Goal: Navigation & Orientation: Find specific page/section

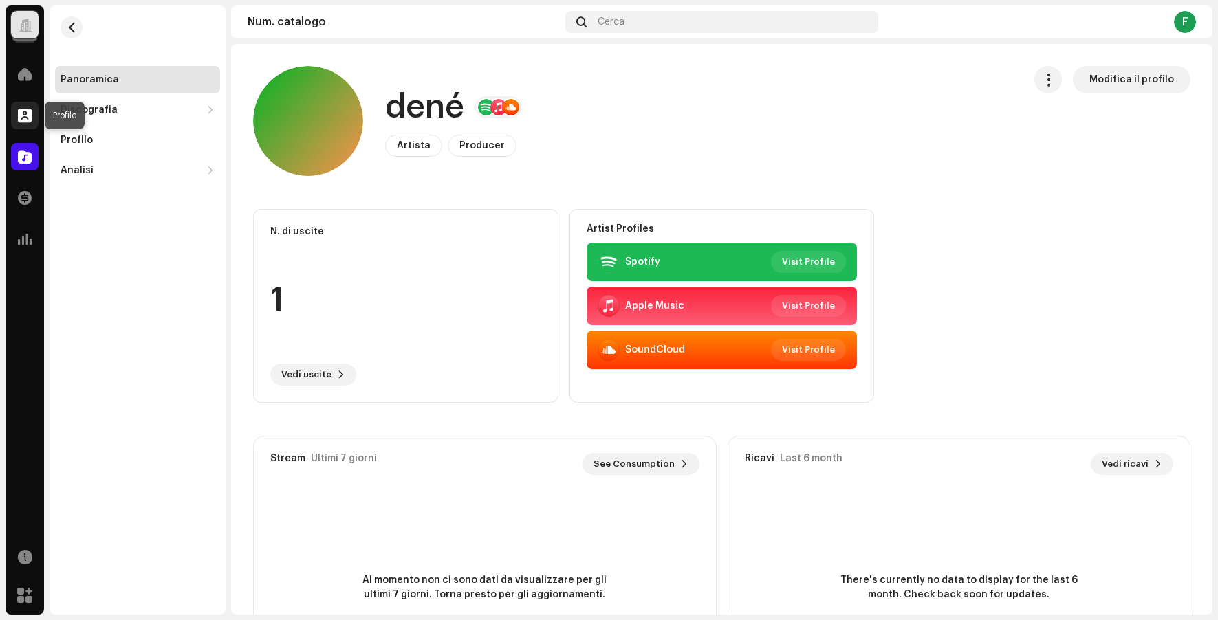
click at [27, 112] on span at bounding box center [25, 115] width 14 height 11
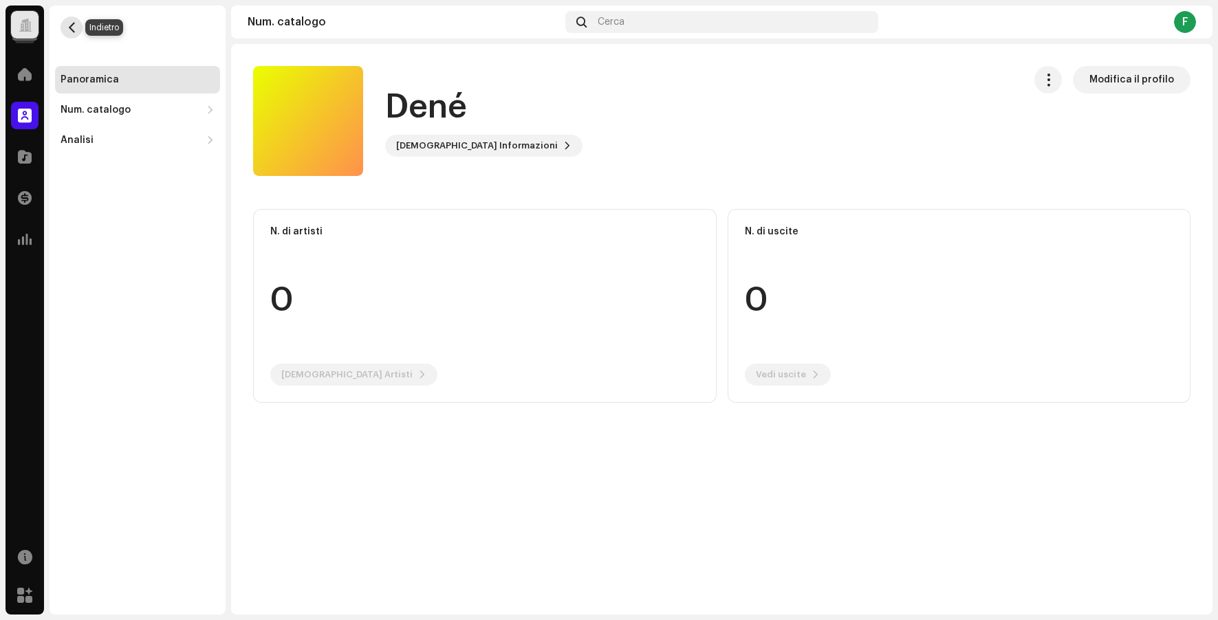
click at [79, 22] on button "button" at bounding box center [72, 28] width 22 height 22
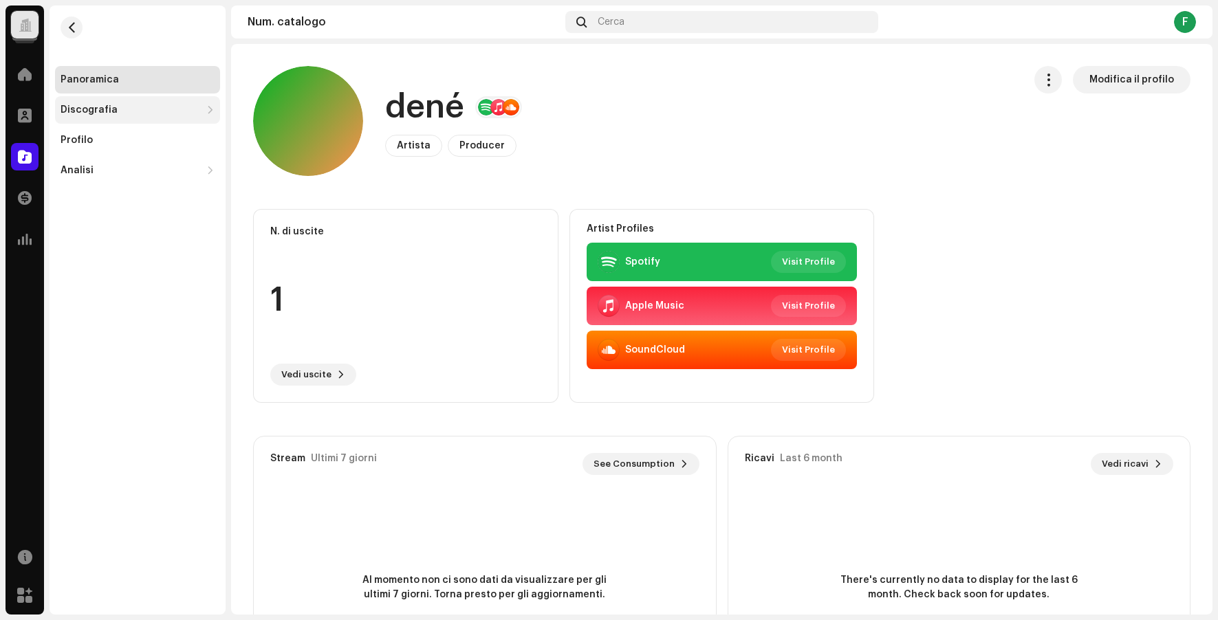
click at [104, 106] on div "Discografia" at bounding box center [89, 110] width 57 height 11
click at [102, 141] on div "Uscite" at bounding box center [140, 140] width 149 height 11
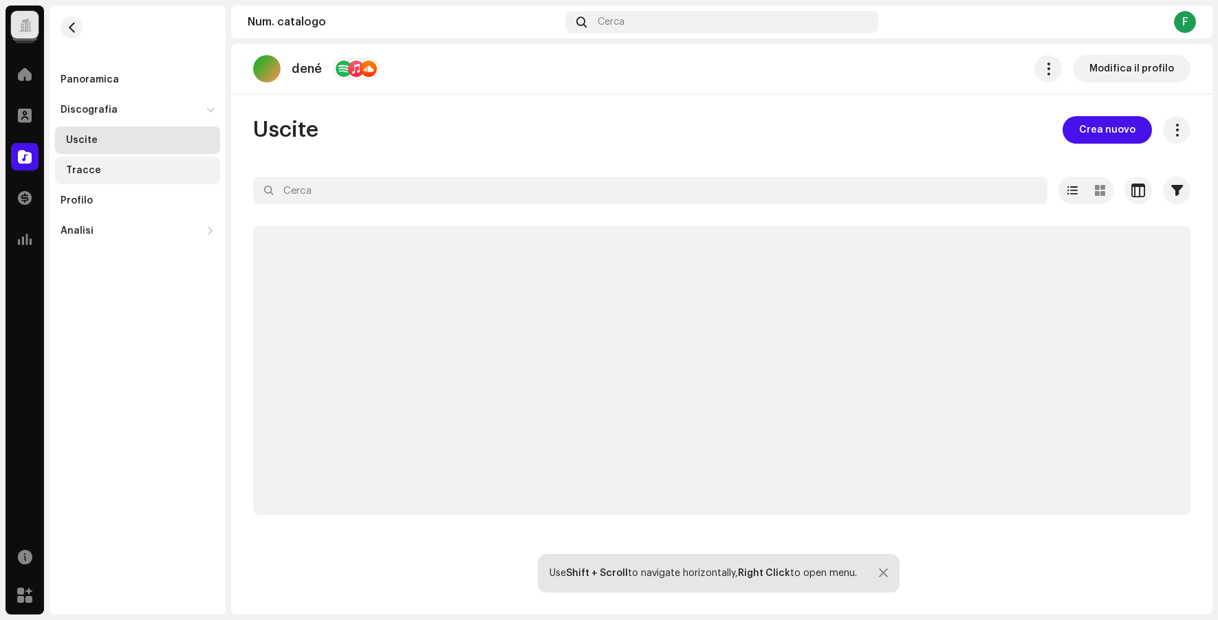
click at [98, 175] on div "Tracce" at bounding box center [140, 170] width 149 height 11
